Goal: Transaction & Acquisition: Purchase product/service

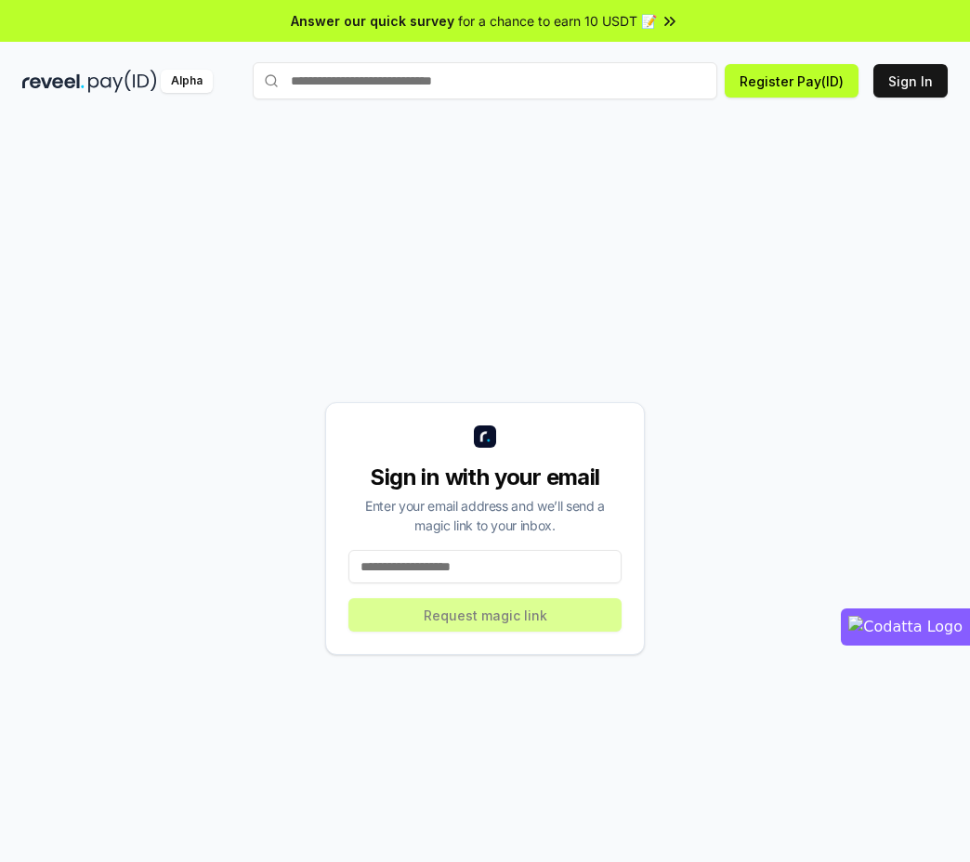
click at [428, 561] on input at bounding box center [484, 566] width 273 height 33
type input "**********"
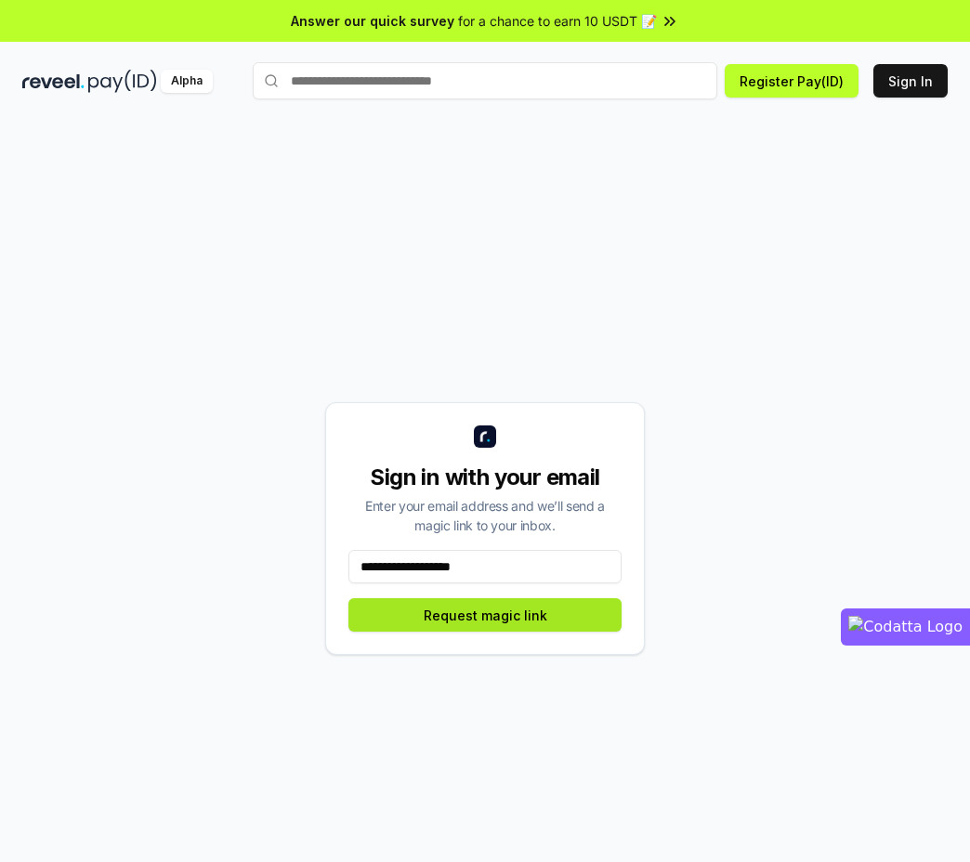
click at [467, 607] on button "Request magic link" at bounding box center [484, 614] width 273 height 33
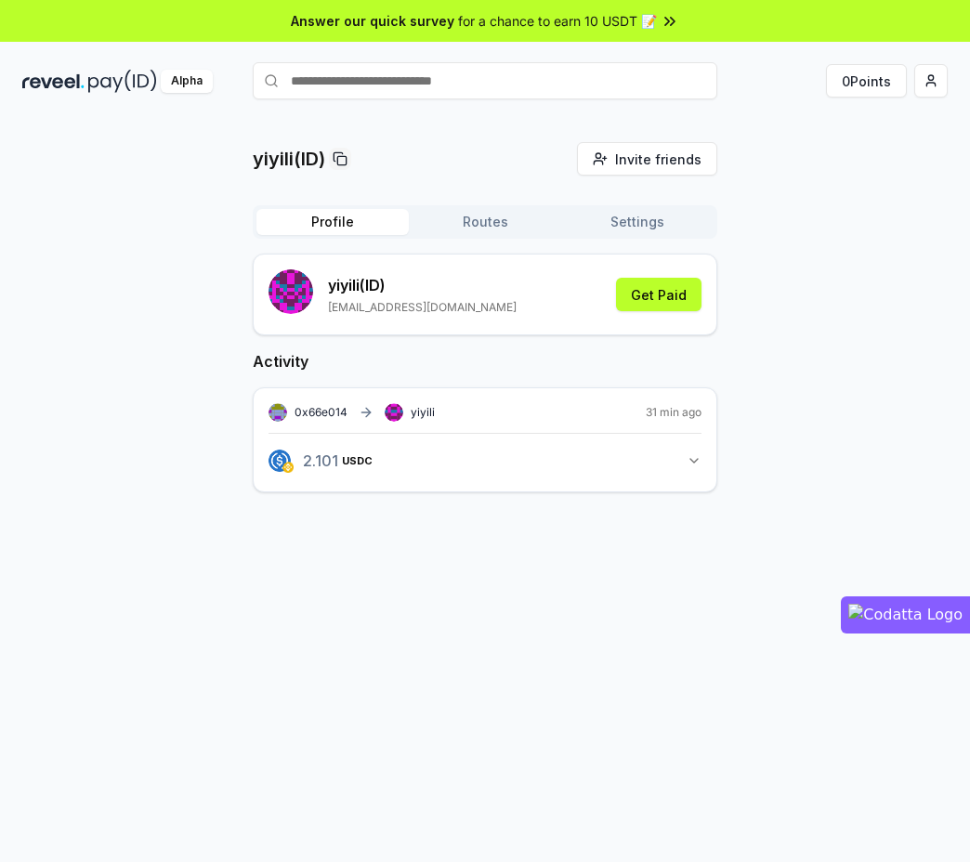
click at [707, 460] on div "0x66e014 yiyili 31 min ago 2.101 USDC 2.10081004635743 USDC" at bounding box center [485, 440] width 465 height 105
click at [699, 460] on icon "button" at bounding box center [694, 460] width 15 height 15
click at [331, 410] on span "0x66e014" at bounding box center [321, 412] width 53 height 14
click at [283, 408] on rect at bounding box center [278, 413] width 19 height 19
click at [323, 401] on div "0x66e014 yiyili 31 min ago 2.101 USDC 2.10081004635743 USDC Transaction 2.101 U…" at bounding box center [485, 476] width 465 height 177
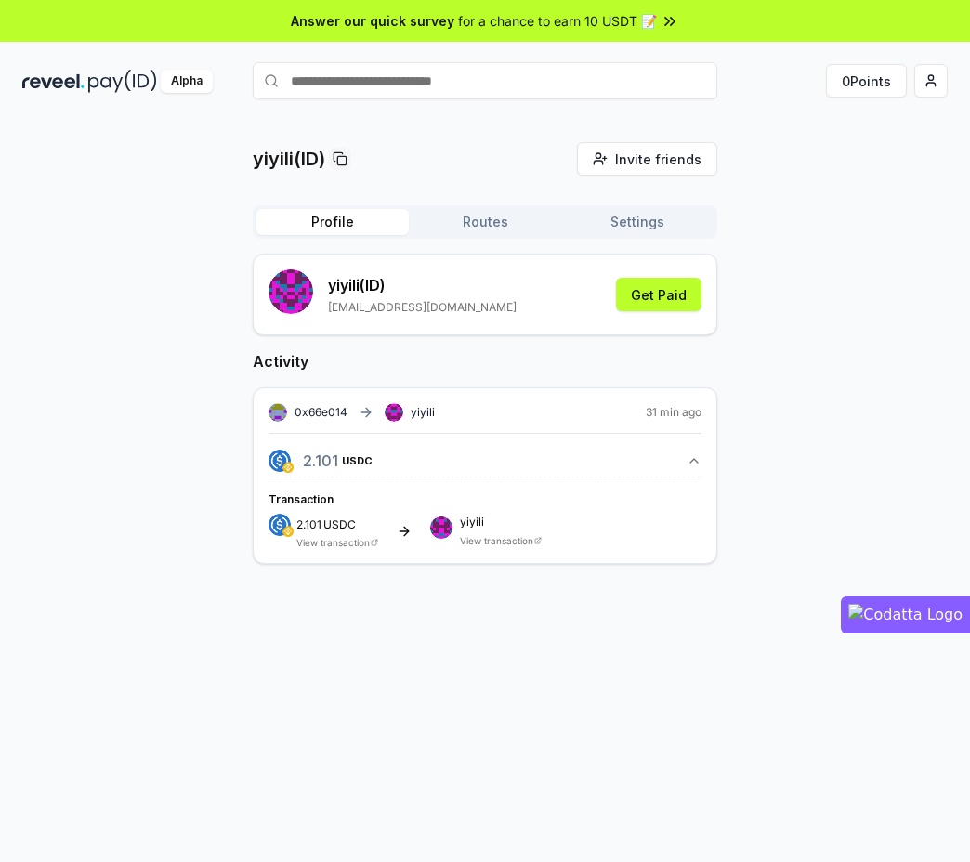
click at [310, 410] on span "0x66e014" at bounding box center [321, 412] width 53 height 14
click at [932, 82] on html "Answer our quick survey for a chance to earn 10 USDT 📝 Alpha 0 Points yiyili(ID…" at bounding box center [485, 431] width 970 height 862
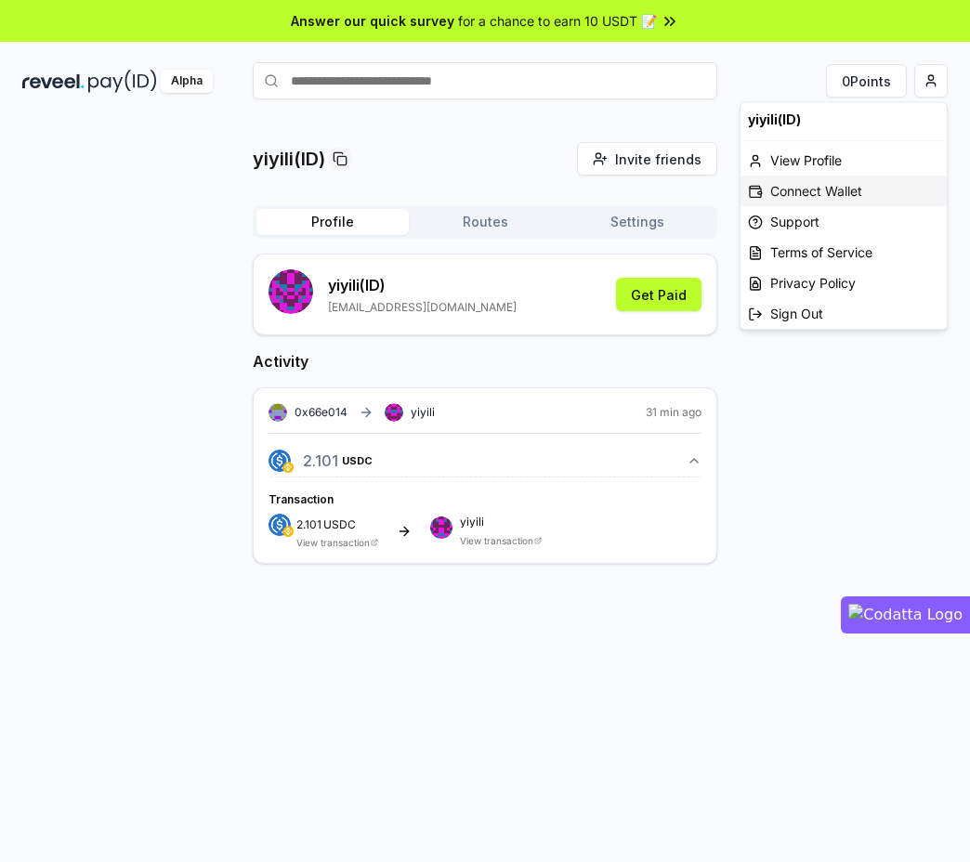
click at [845, 187] on div "Connect Wallet" at bounding box center [844, 191] width 206 height 31
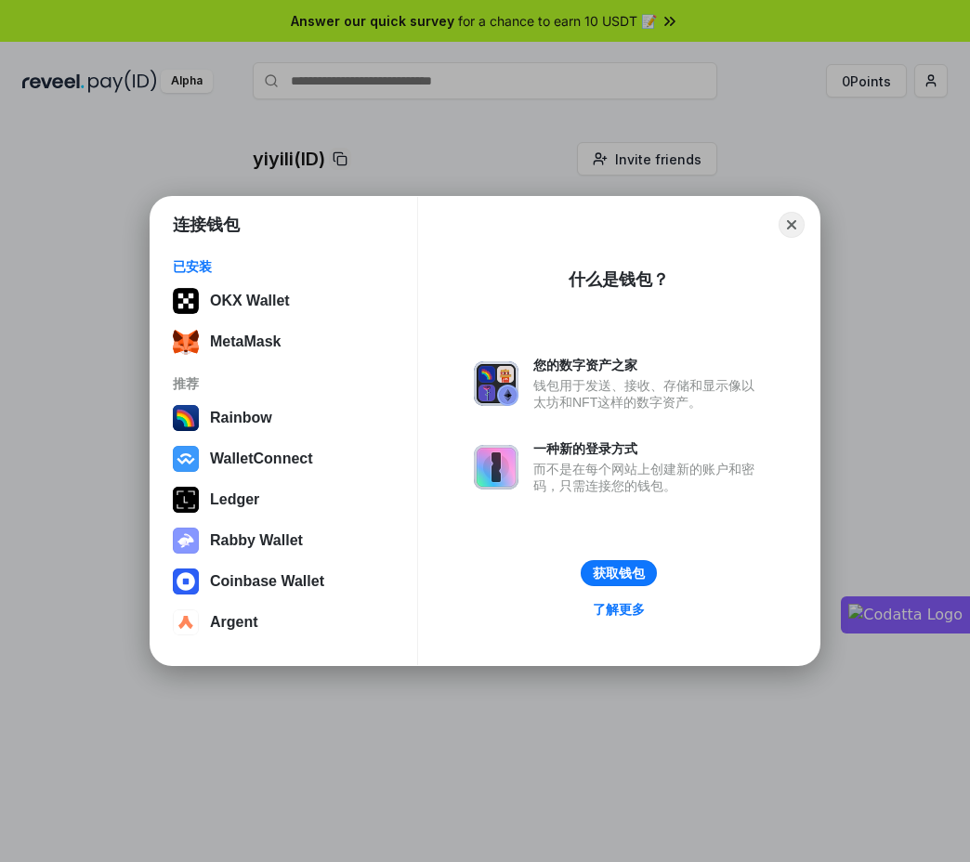
click at [223, 694] on div "连接钱包 已安装 OKX Wallet MetaMask 推荐 Rainbow WalletConnect Ledger Rabby Wallet Coinb…" at bounding box center [485, 431] width 1342 height 1234
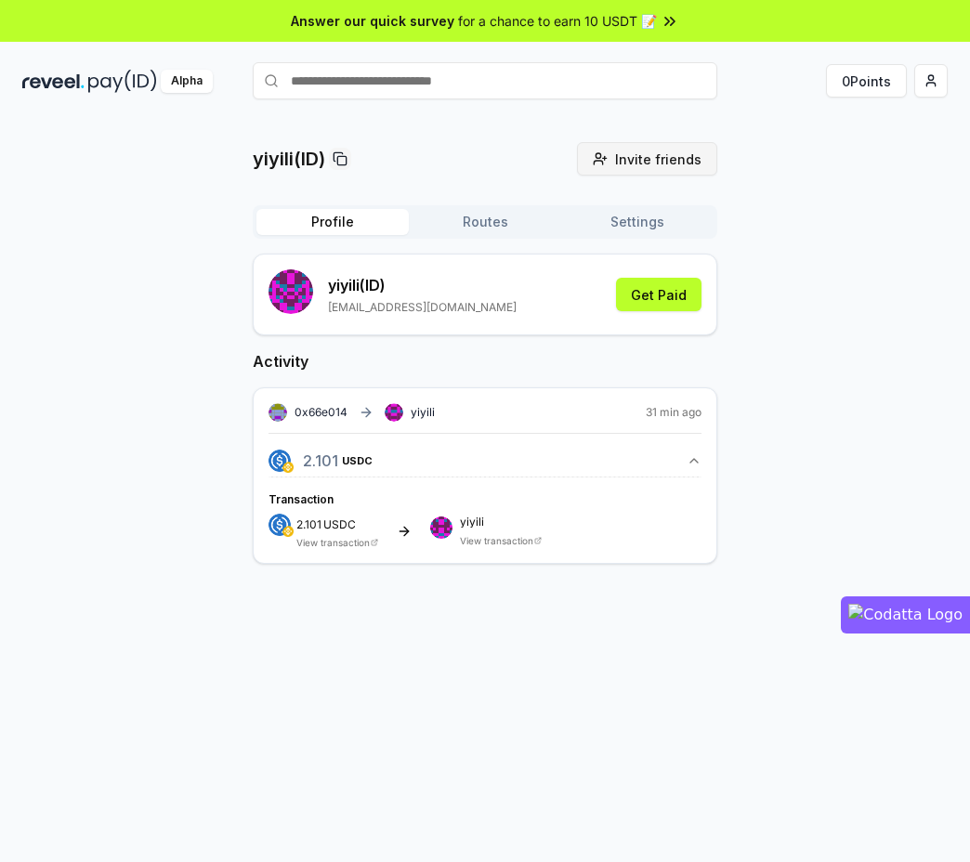
click at [597, 153] on button "Invite friends Invite" at bounding box center [647, 158] width 140 height 33
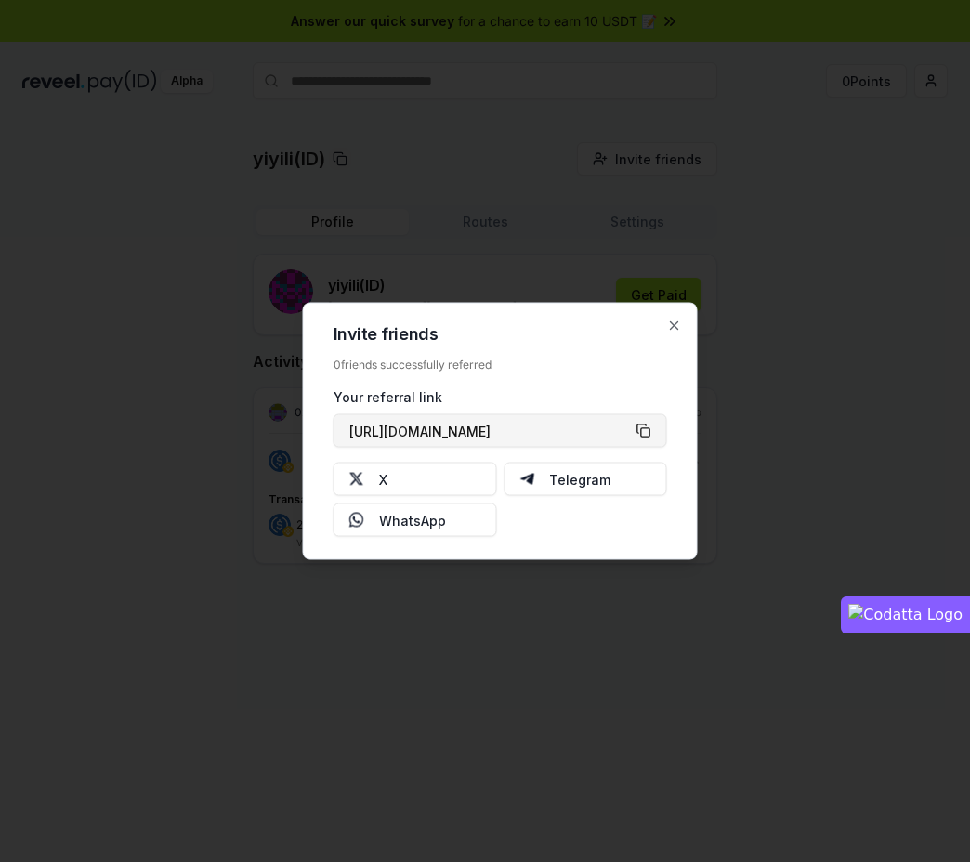
click at [647, 427] on button "https://reveel.id/refer/yiyili" at bounding box center [501, 430] width 334 height 33
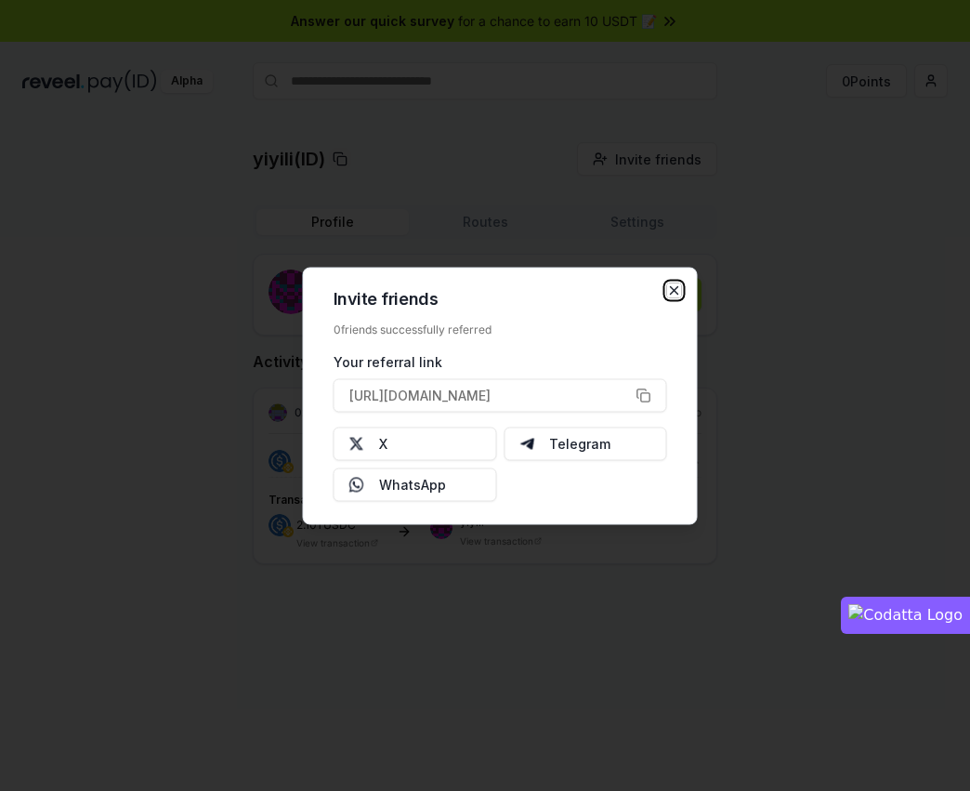
click at [680, 288] on icon "button" at bounding box center [674, 290] width 15 height 15
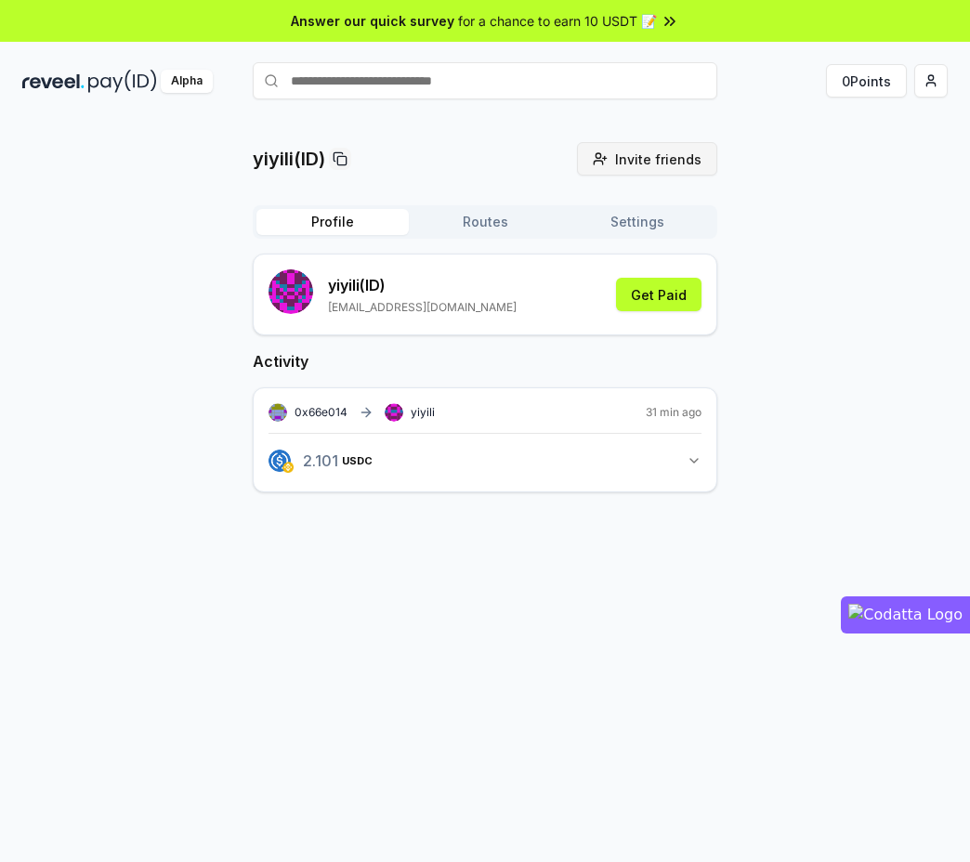
click at [647, 153] on span "Invite friends" at bounding box center [658, 160] width 86 height 20
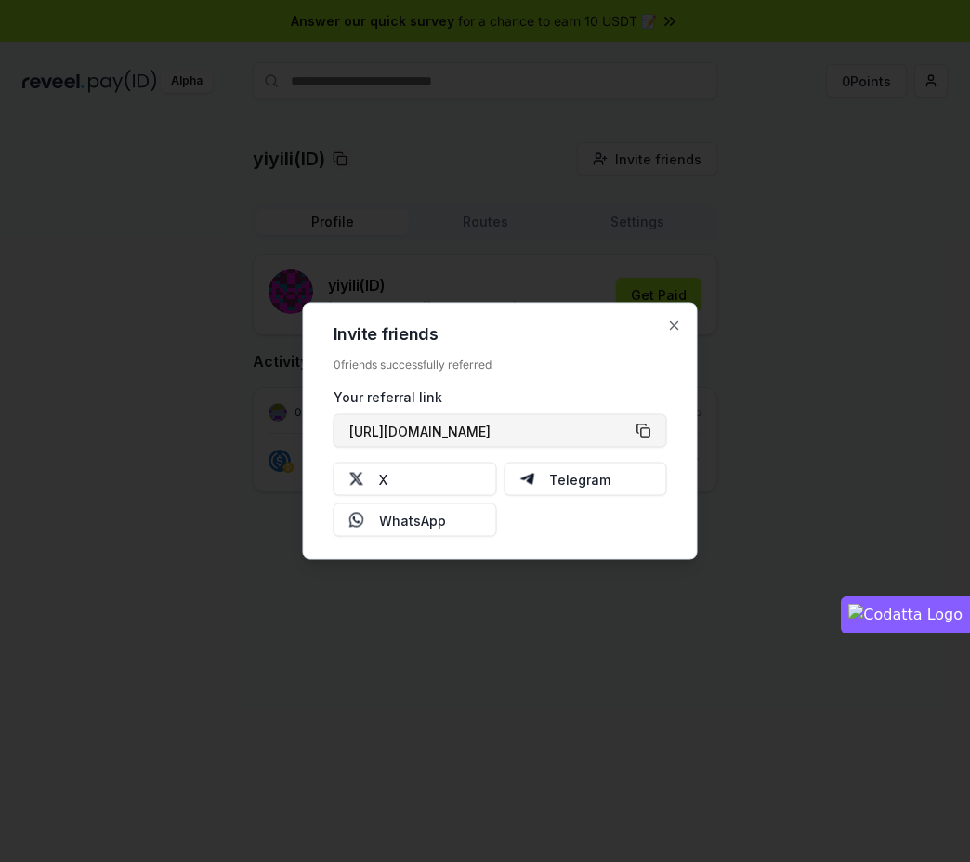
click at [649, 424] on button "https://reveel.id/refer/yiyili" at bounding box center [501, 430] width 334 height 33
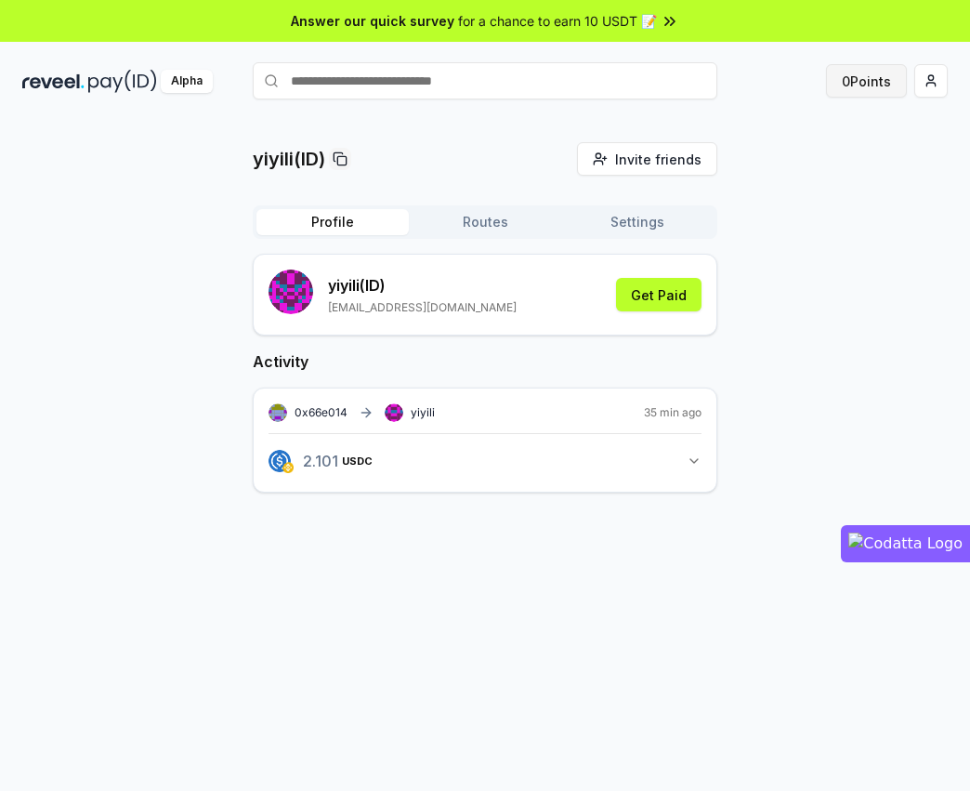
click at [874, 74] on button "0 Points" at bounding box center [866, 80] width 81 height 33
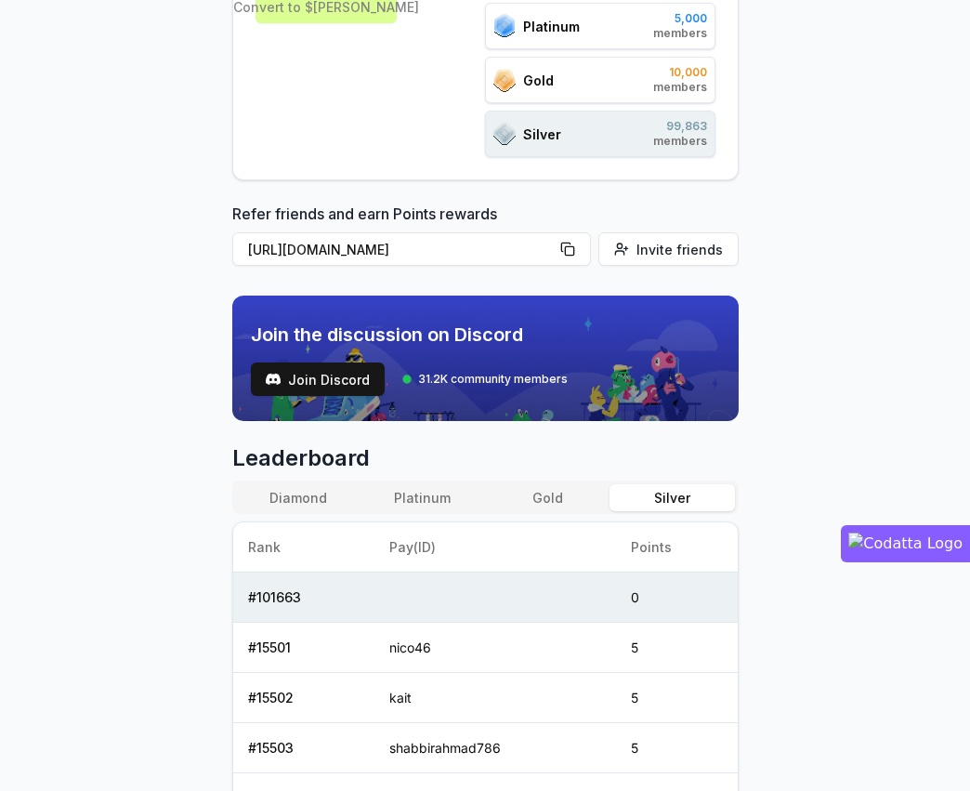
scroll to position [351, 0]
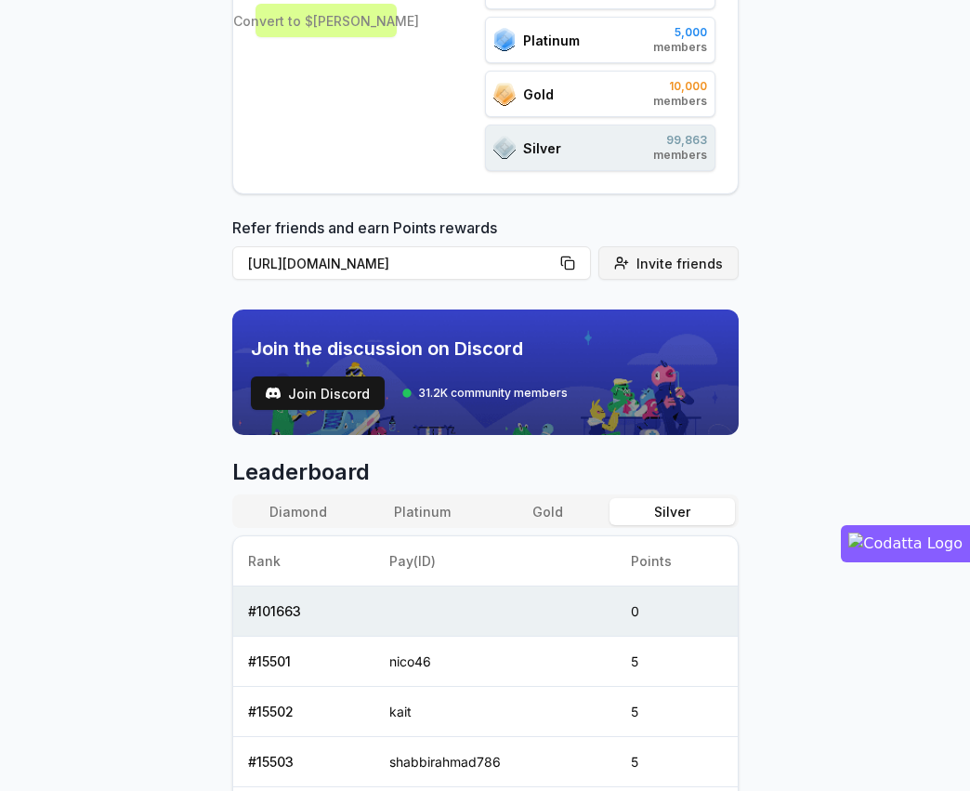
click at [669, 254] on span "Invite friends" at bounding box center [680, 264] width 86 height 20
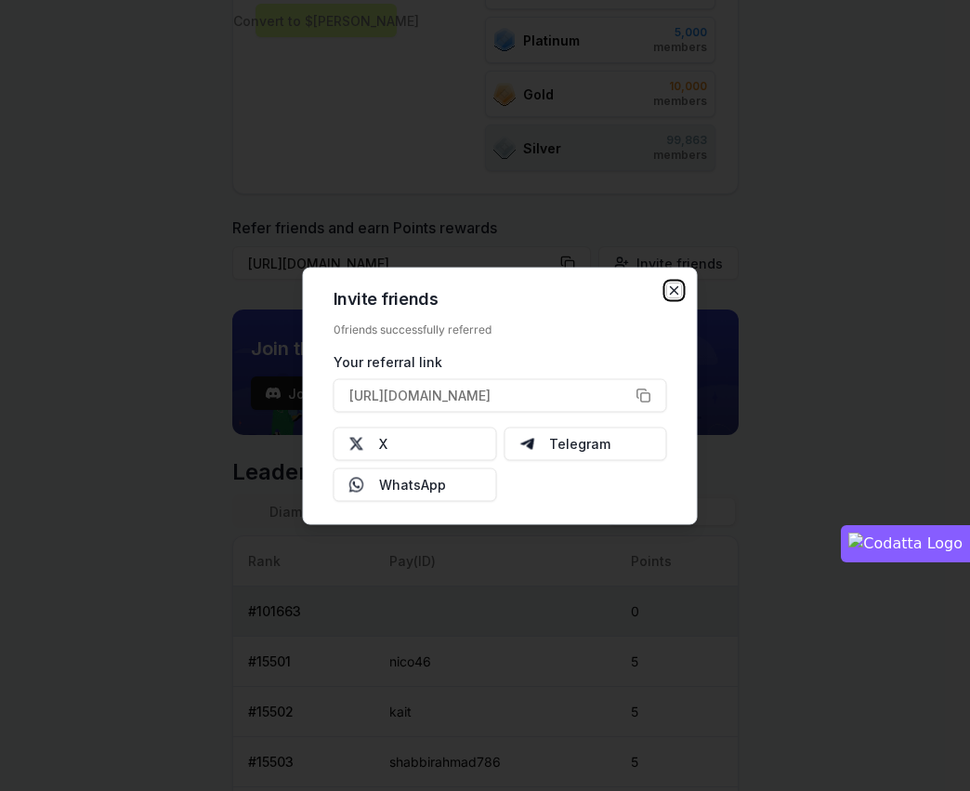
click at [669, 288] on icon "button" at bounding box center [674, 290] width 15 height 15
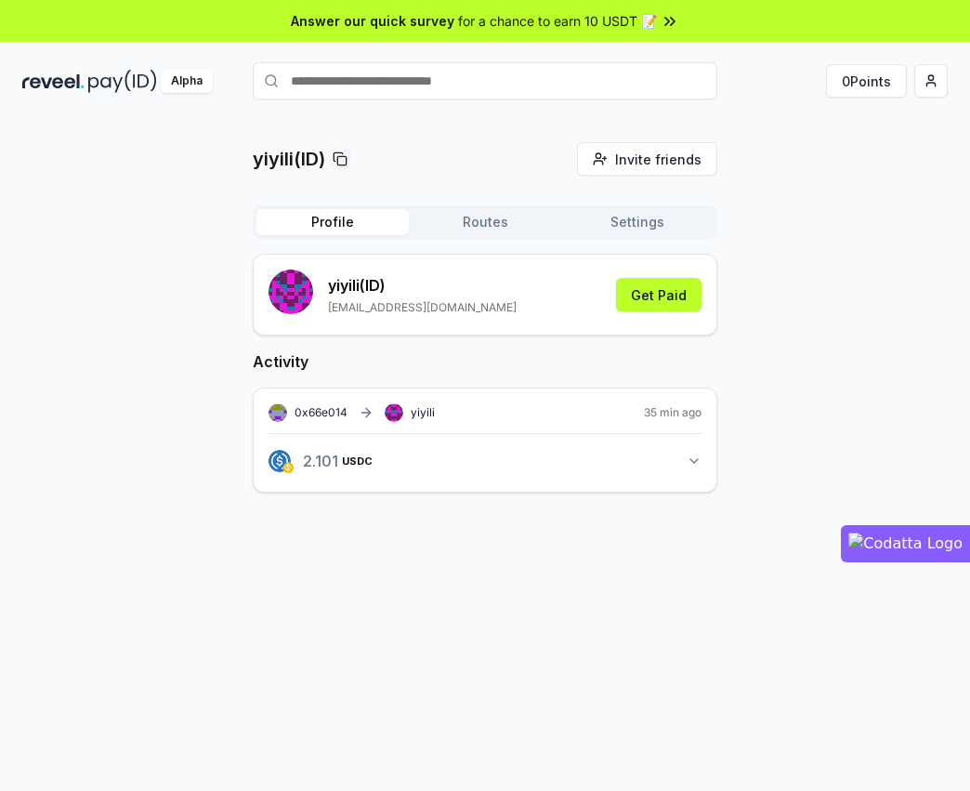
click at [617, 450] on button "2.101 USDC 2.10081004635743 USDC" at bounding box center [485, 461] width 433 height 32
click at [409, 71] on input "text" at bounding box center [485, 80] width 465 height 37
drag, startPoint x: 375, startPoint y: 97, endPoint x: 375, endPoint y: 85, distance: 11.2
click at [375, 93] on input "text" at bounding box center [485, 80] width 465 height 37
paste input "**********"
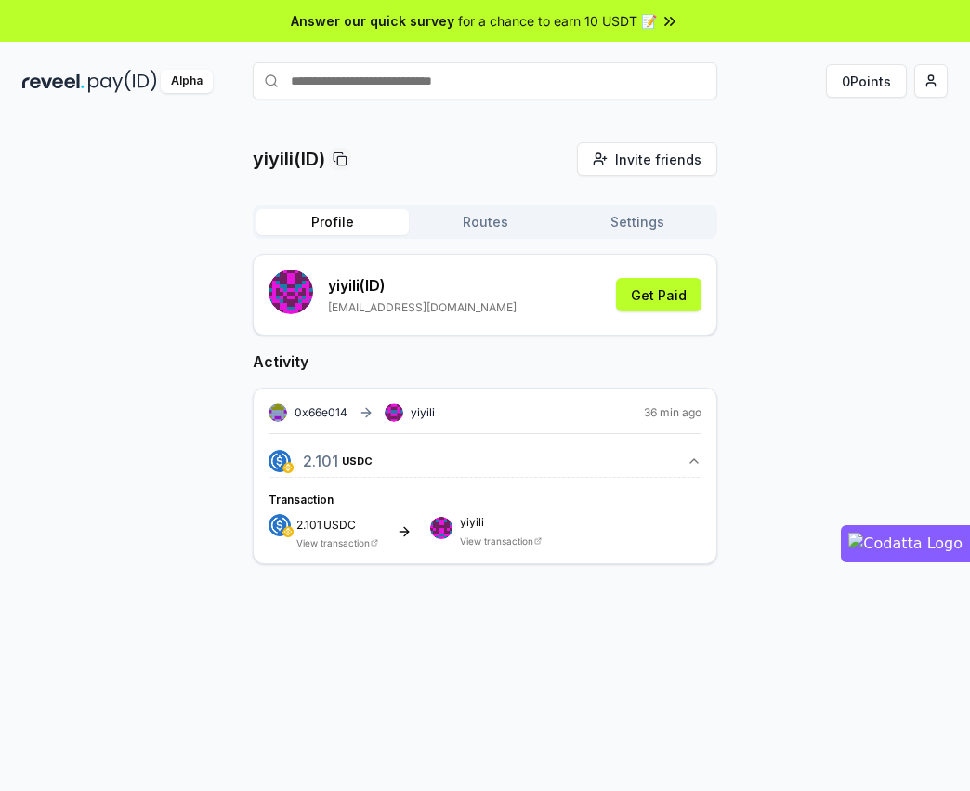
type input "**********"
drag, startPoint x: 453, startPoint y: 87, endPoint x: 254, endPoint y: 88, distance: 198.9
click at [254, 88] on input "**********" at bounding box center [485, 80] width 465 height 37
click at [314, 77] on input "text" at bounding box center [485, 80] width 465 height 37
paste input "********"
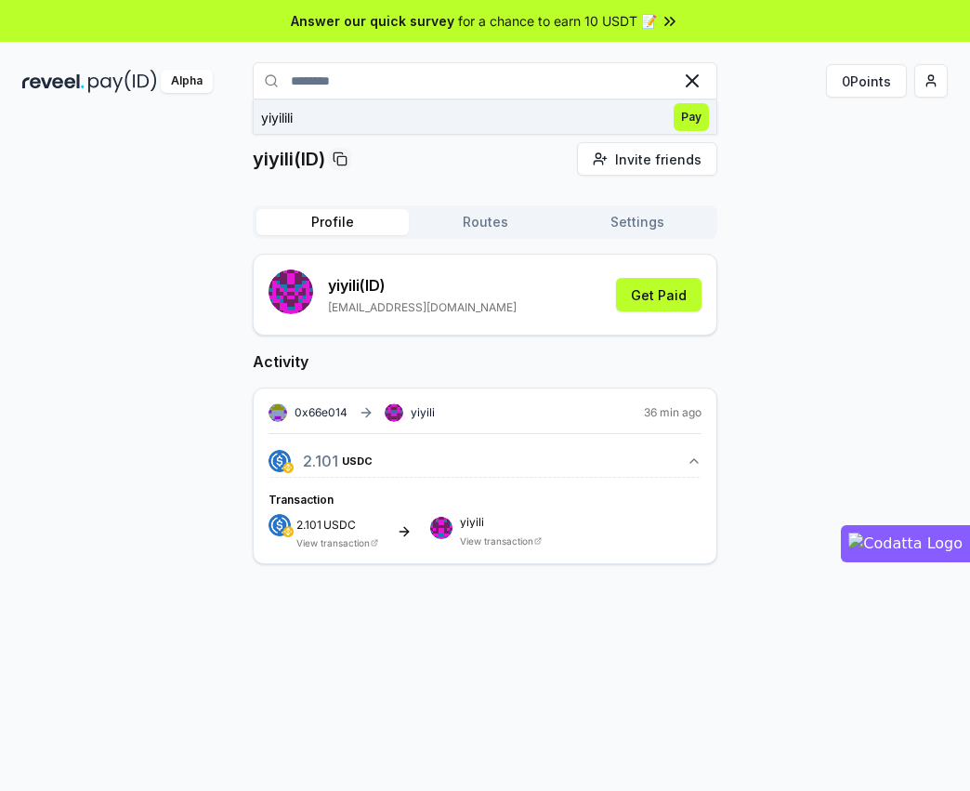
type input "********"
click at [691, 112] on span "Pay" at bounding box center [691, 117] width 35 height 28
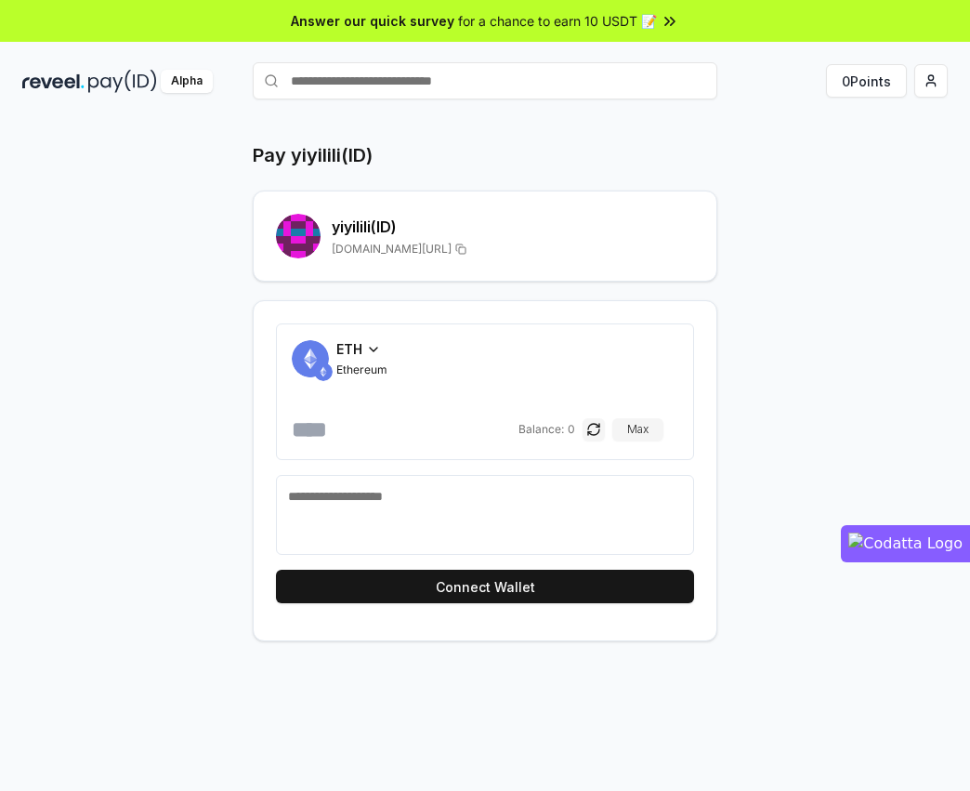
click at [361, 349] on span "ETH" at bounding box center [349, 349] width 26 height 20
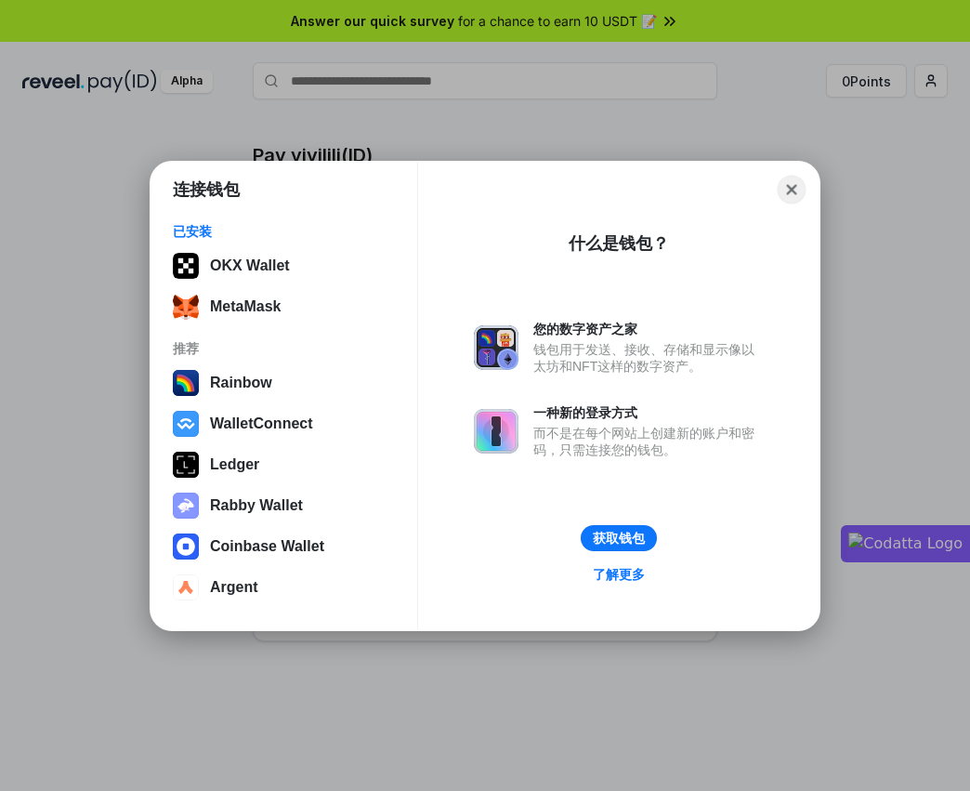
click at [785, 191] on button "Close" at bounding box center [792, 189] width 29 height 29
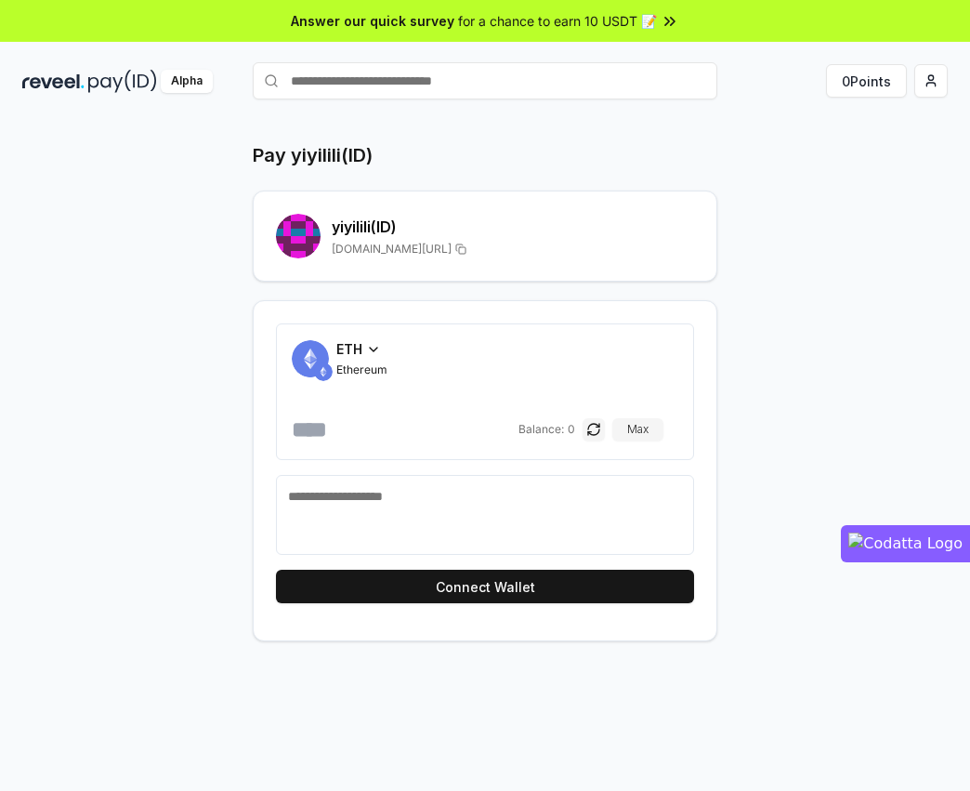
click at [370, 348] on icon at bounding box center [373, 349] width 15 height 15
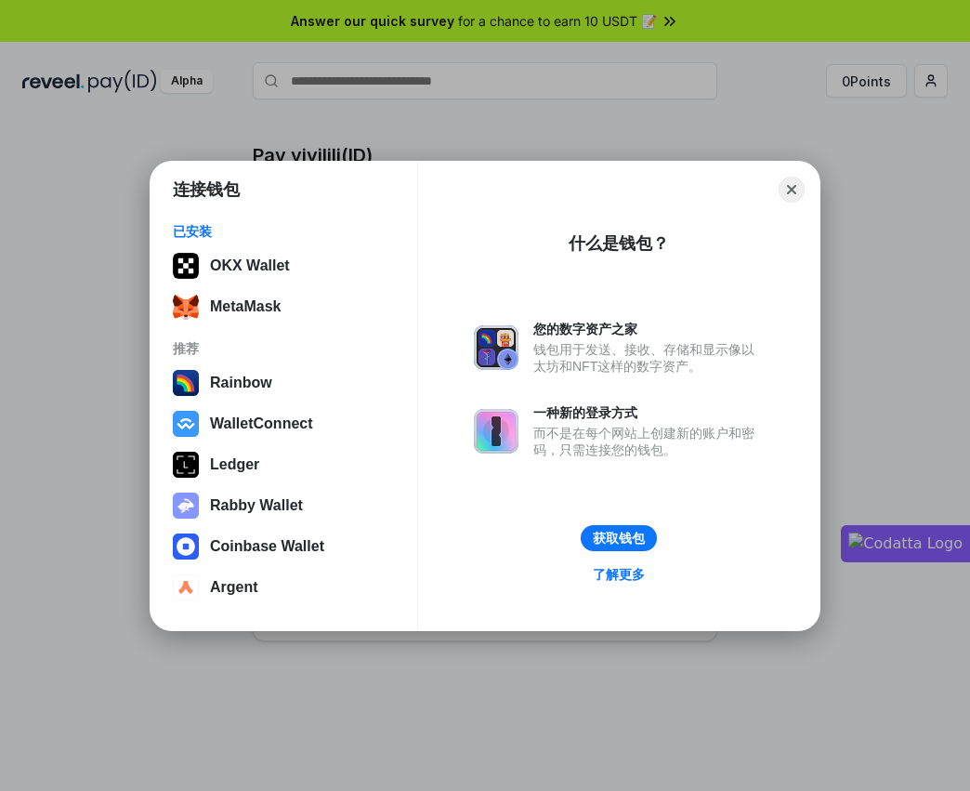
click at [65, 265] on div "连接钱包 已安装 OKX Wallet MetaMask 推荐 Rainbow WalletConnect Ledger Rabby Wallet Coinb…" at bounding box center [485, 395] width 1342 height 1163
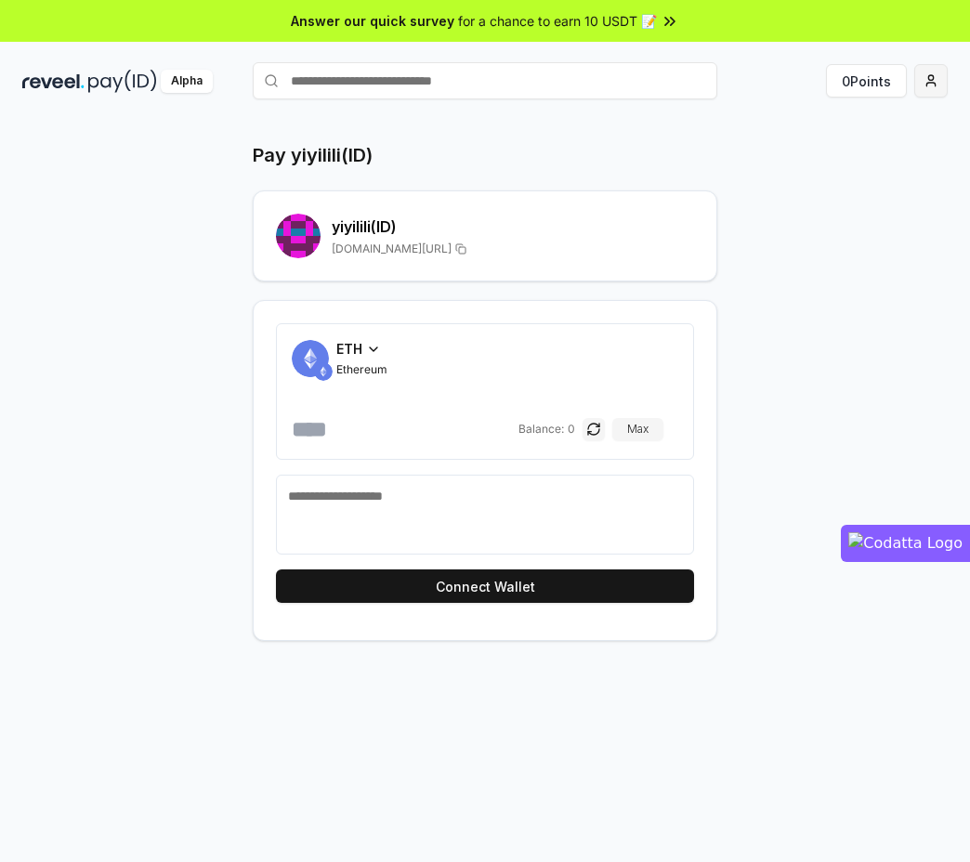
click at [926, 94] on html "Answer our quick survey for a chance to earn 10 USDT 📝 Alpha 0 Points Pay yiyil…" at bounding box center [485, 431] width 970 height 862
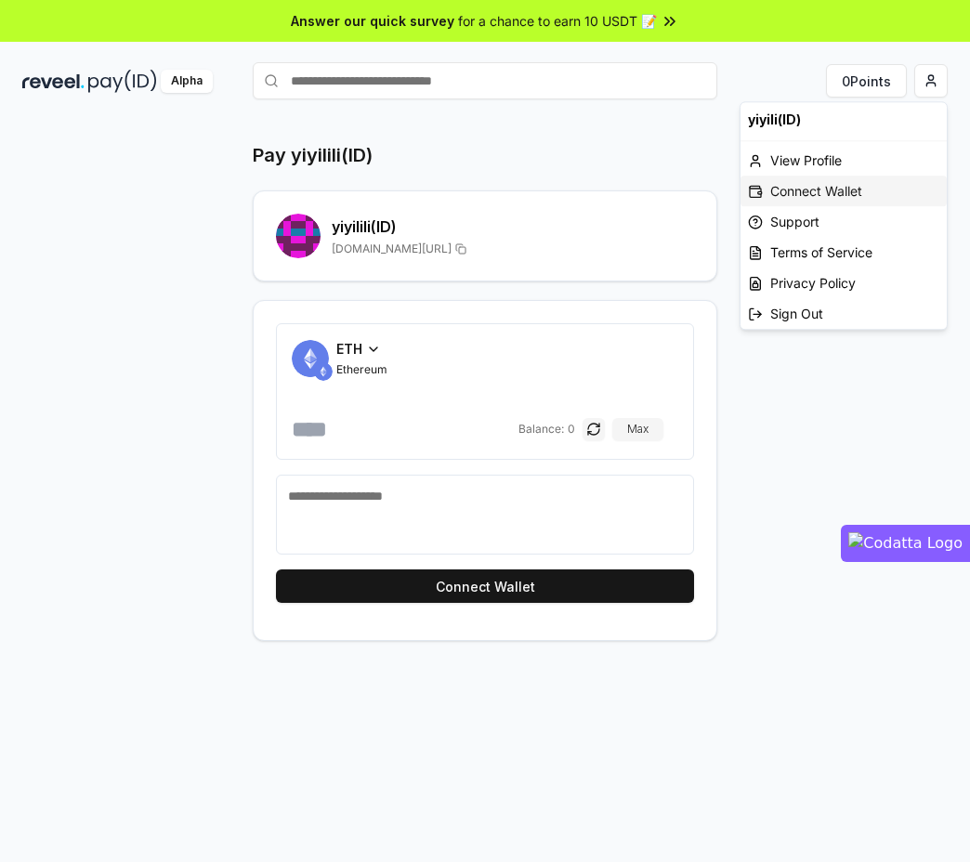
click at [859, 185] on div "Connect Wallet" at bounding box center [844, 191] width 206 height 31
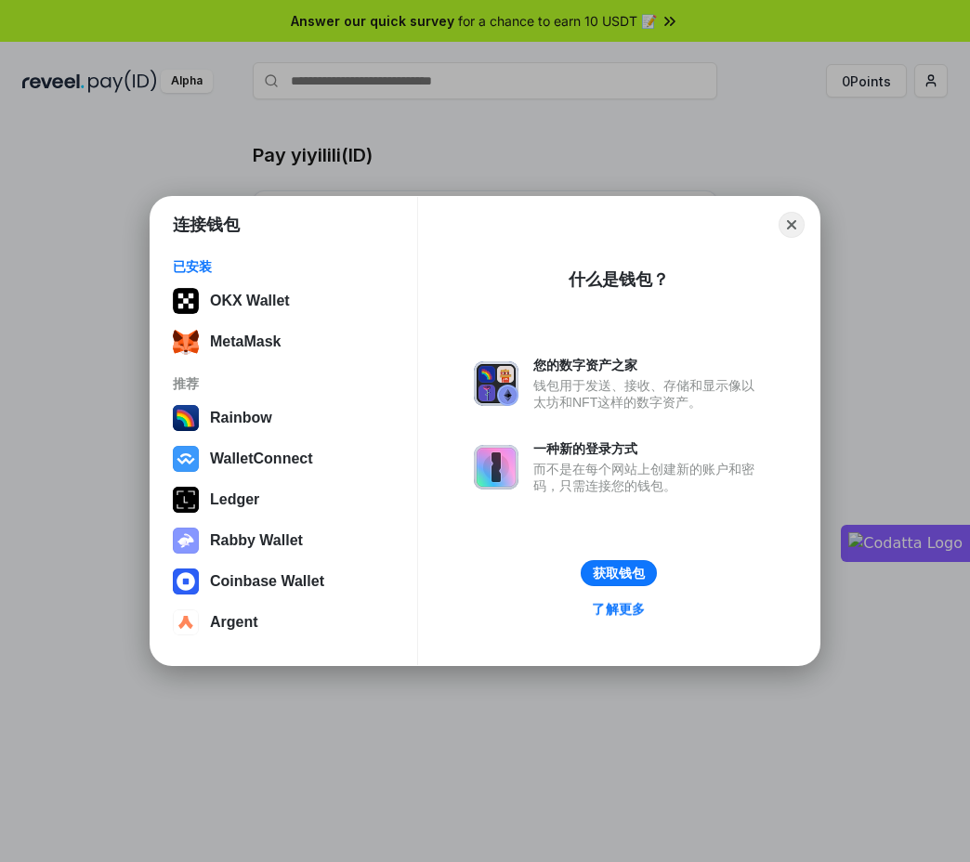
click at [609, 603] on link "了解更多" at bounding box center [619, 610] width 76 height 25
click at [628, 570] on button "获取钱包" at bounding box center [619, 573] width 78 height 27
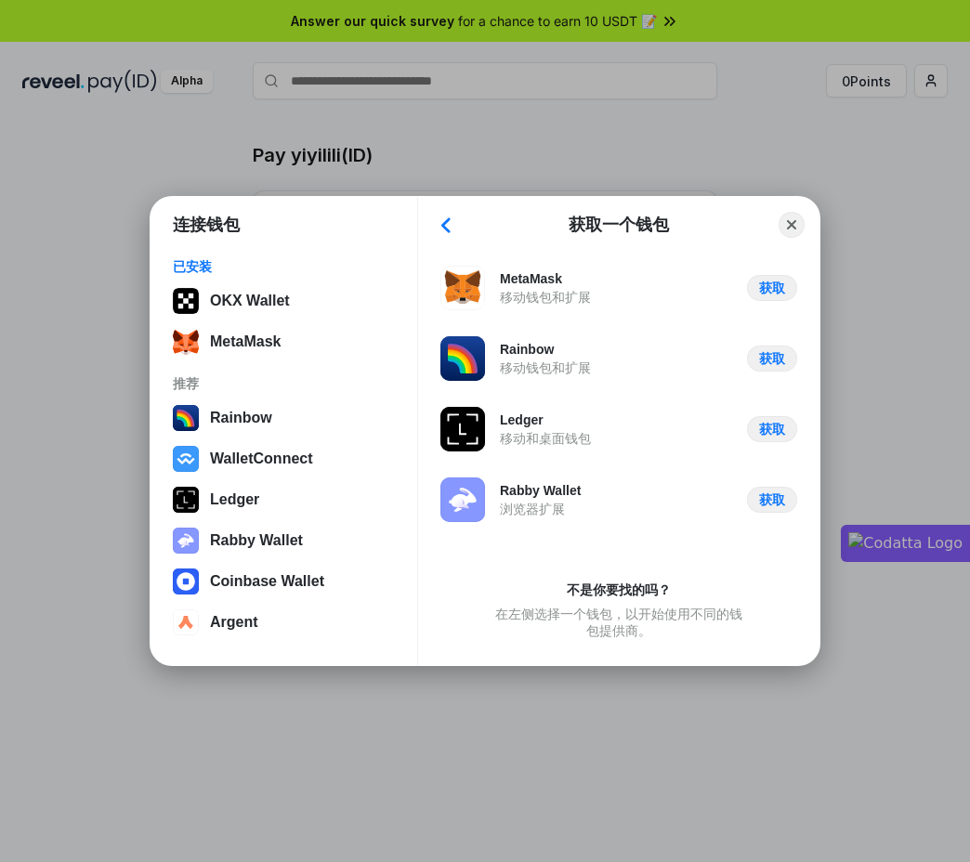
click at [374, 677] on div "连接钱包 已安装 OKX Wallet MetaMask 推荐 Rainbow WalletConnect Ledger Rabby Wallet Coinb…" at bounding box center [485, 431] width 1342 height 1234
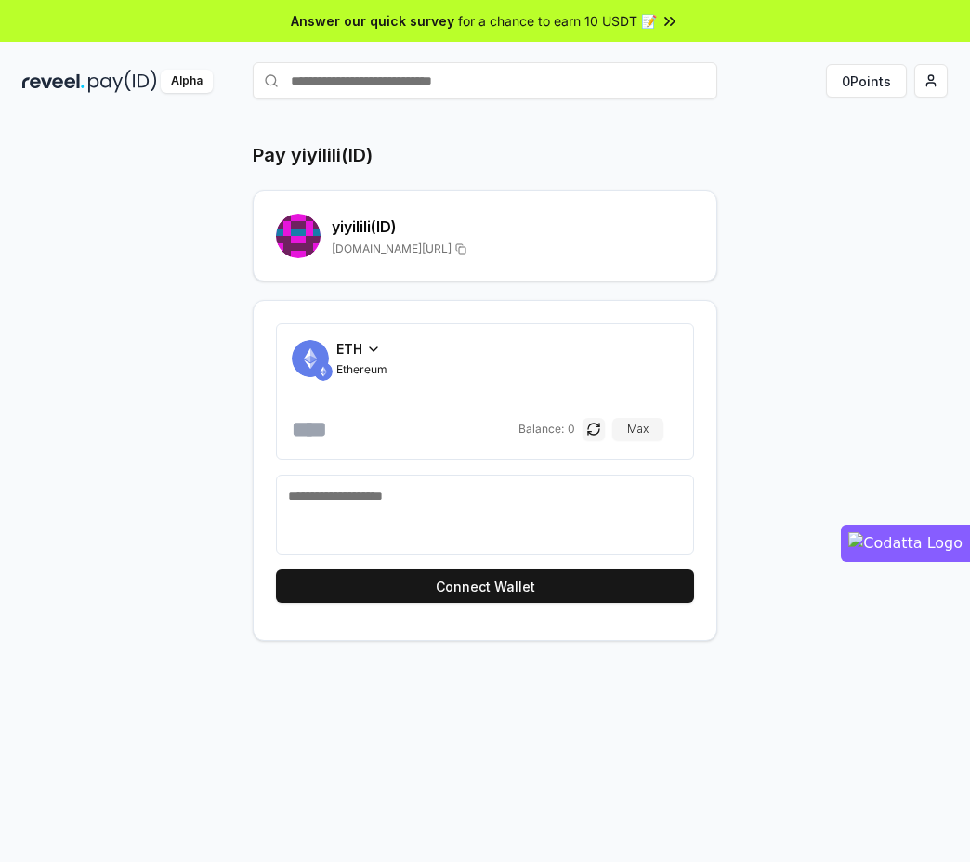
click at [372, 493] on textarea at bounding box center [485, 515] width 394 height 56
click at [372, 428] on input "number" at bounding box center [403, 429] width 223 height 30
type input "*"
click at [370, 339] on div "ETH" at bounding box center [361, 349] width 51 height 20
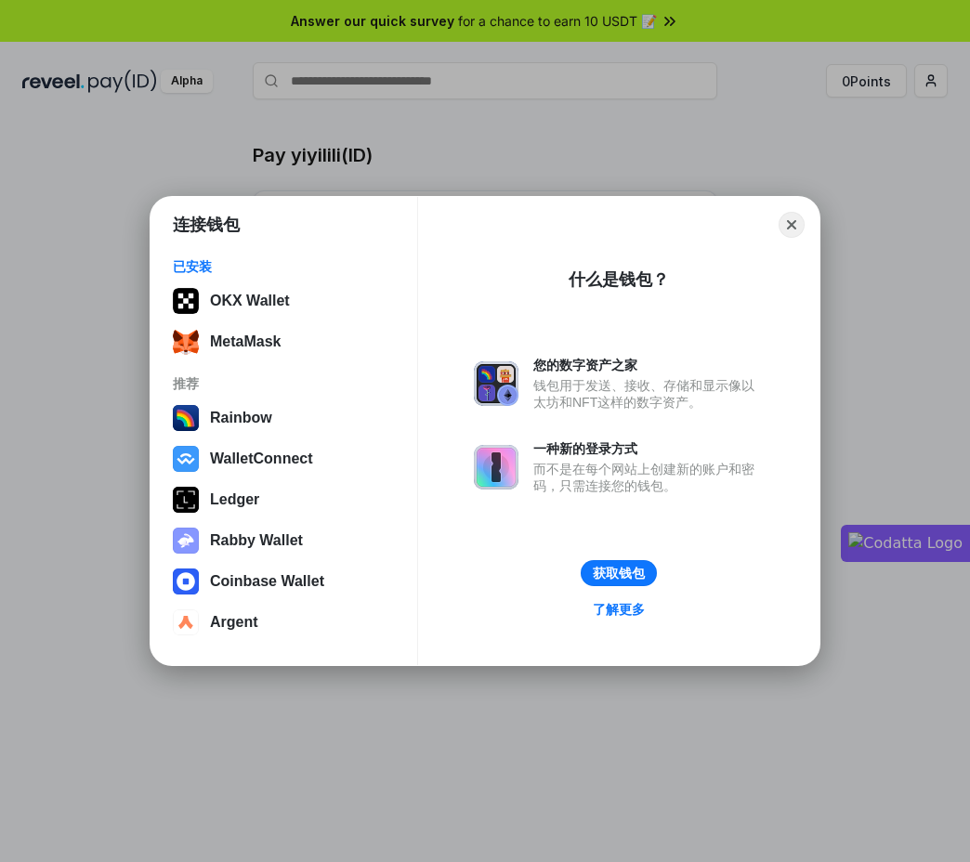
click at [86, 597] on div "连接钱包 已安装 OKX Wallet MetaMask 推荐 Rainbow WalletConnect Ledger Rabby Wallet Coinb…" at bounding box center [485, 431] width 1342 height 1234
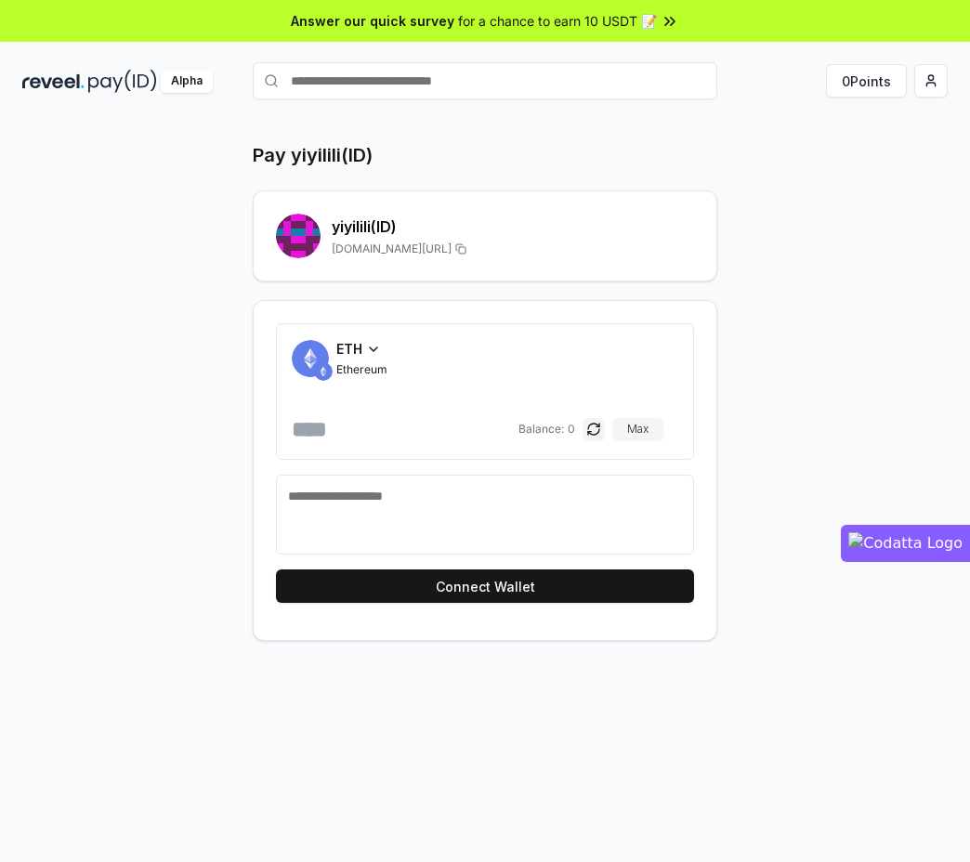
click at [724, 217] on div "Pay yiyilili(ID) yiyilili (ID) [DOMAIN_NAME][URL] ETH Ethereum * Balance: 0 [PE…" at bounding box center [485, 391] width 926 height 499
